Goal: Register for event/course

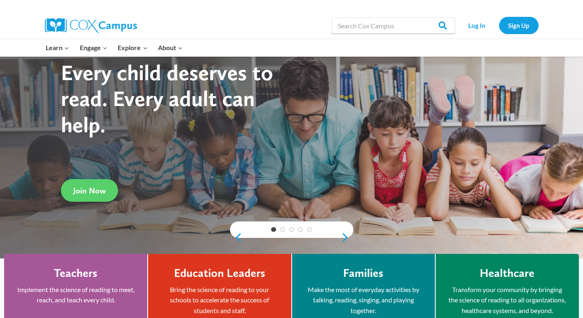
scroll to position [26, 0]
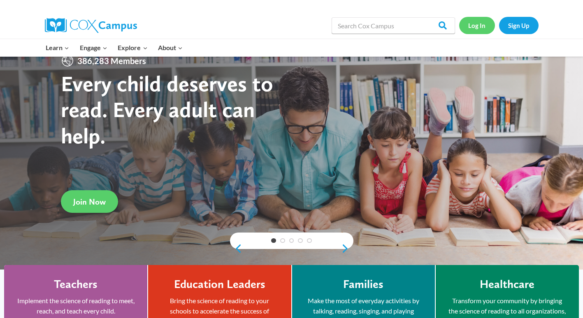
click at [478, 22] on link "Log In" at bounding box center [477, 25] width 36 height 17
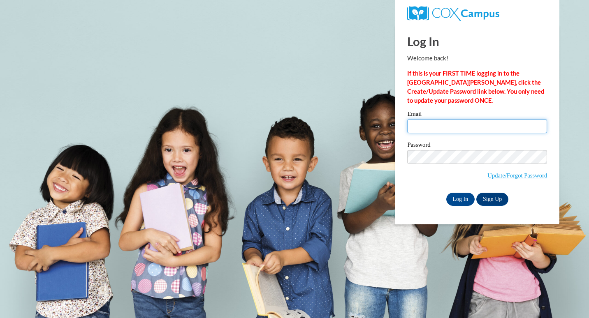
click at [449, 127] on input "Email" at bounding box center [477, 126] width 140 height 14
type input "zdales@daltonstate.edu"
click at [435, 127] on input "Email" at bounding box center [477, 126] width 140 height 14
type input "zdales@daltonstate.edu"
click at [483, 125] on input "zdales@daltonstate.edu" at bounding box center [477, 126] width 140 height 14
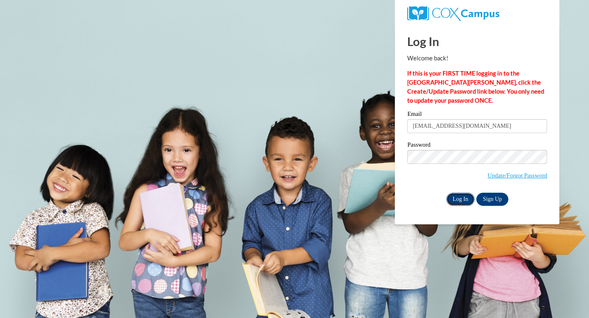
click at [455, 198] on input "Log In" at bounding box center [460, 199] width 29 height 13
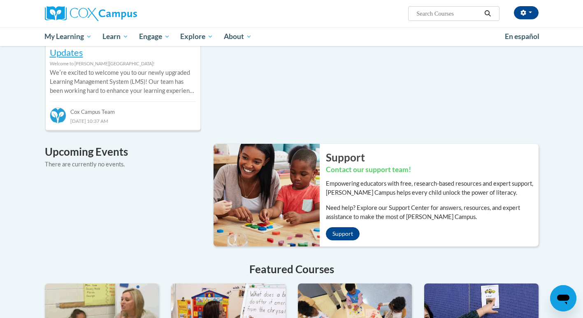
scroll to position [421, 0]
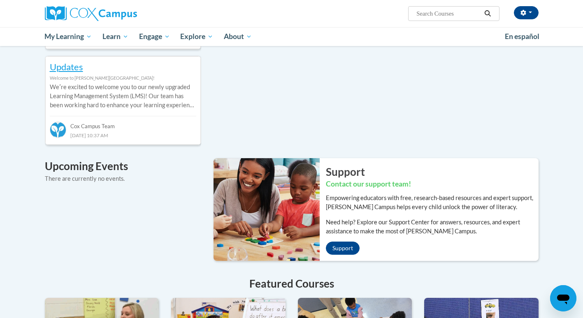
click at [455, 14] on input "Search..." at bounding box center [448, 14] width 66 height 10
type input "syntax"
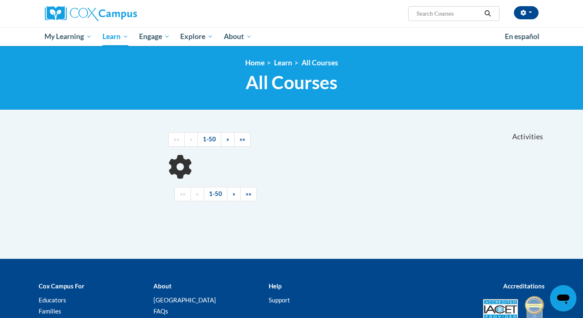
scroll to position [76, 0]
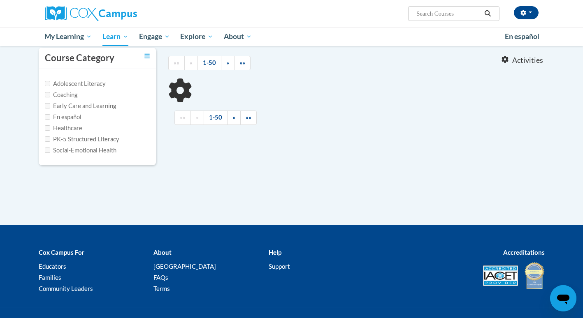
type input "syntax"
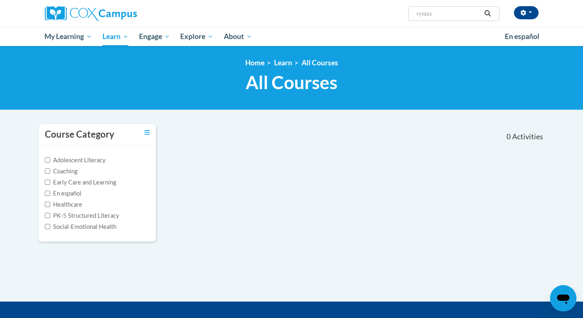
click at [435, 16] on input "syntax" at bounding box center [448, 14] width 66 height 10
click at [487, 14] on icon "Search" at bounding box center [487, 13] width 7 height 6
type input "systematic and explicit phonics instruction"
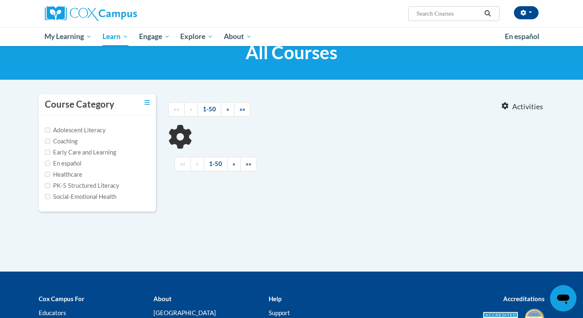
scroll to position [30, 0]
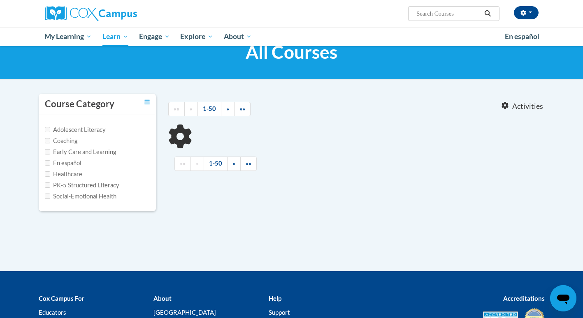
type input "systematic and explicit phonics instruction"
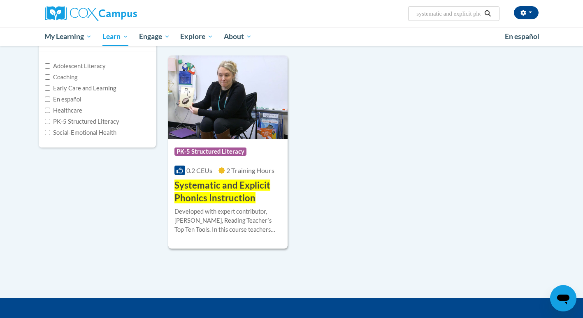
scroll to position [95, 0]
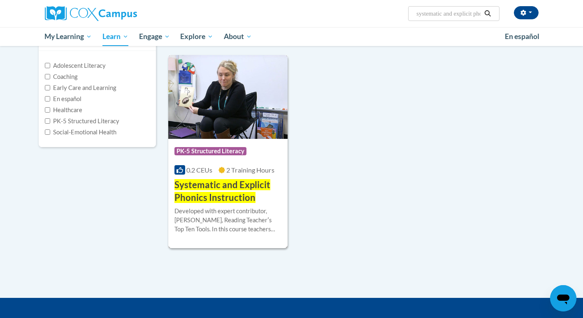
click at [214, 202] on span "Systematic and Explicit Phonics Instruction" at bounding box center [222, 191] width 96 height 24
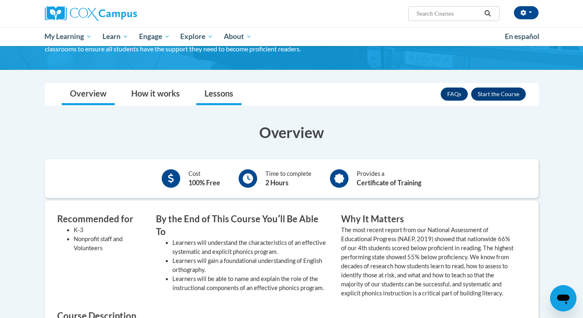
scroll to position [114, 0]
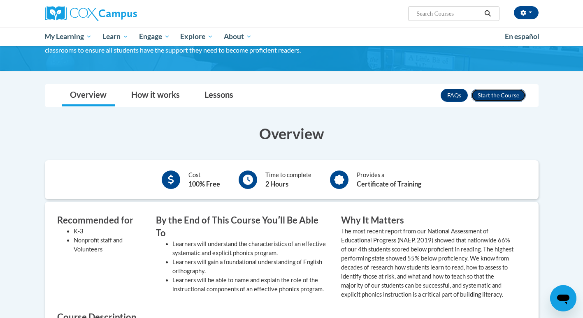
click at [496, 95] on button "Enroll" at bounding box center [498, 95] width 55 height 13
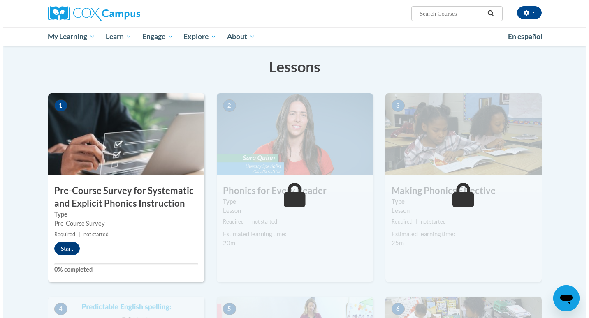
scroll to position [187, 0]
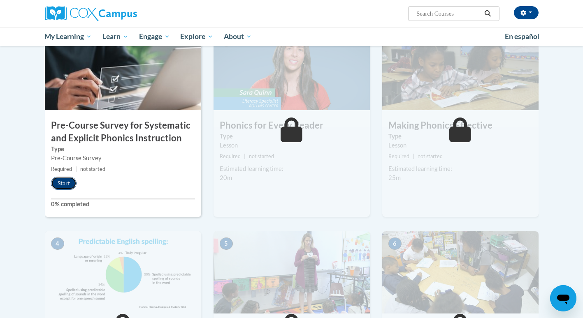
click at [66, 181] on button "Start" at bounding box center [63, 183] width 25 height 13
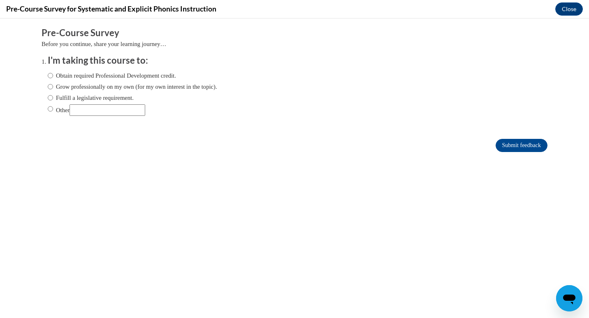
scroll to position [0, 0]
click at [48, 109] on input "Other" at bounding box center [50, 108] width 5 height 9
radio input "true"
click at [521, 149] on input "Submit feedback" at bounding box center [522, 145] width 52 height 13
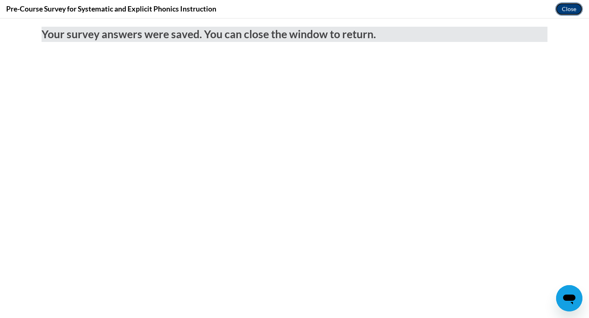
click at [573, 11] on button "Close" at bounding box center [569, 8] width 28 height 13
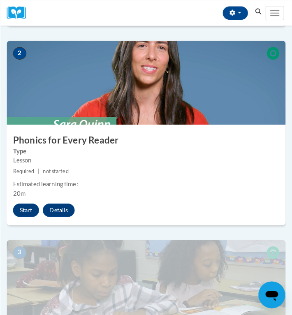
scroll to position [375, 0]
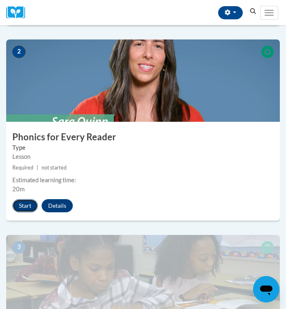
click at [22, 205] on button "Start" at bounding box center [24, 205] width 25 height 13
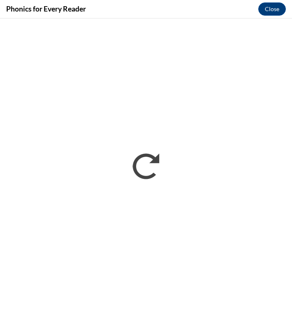
scroll to position [0, 0]
